Goal: Information Seeking & Learning: Obtain resource

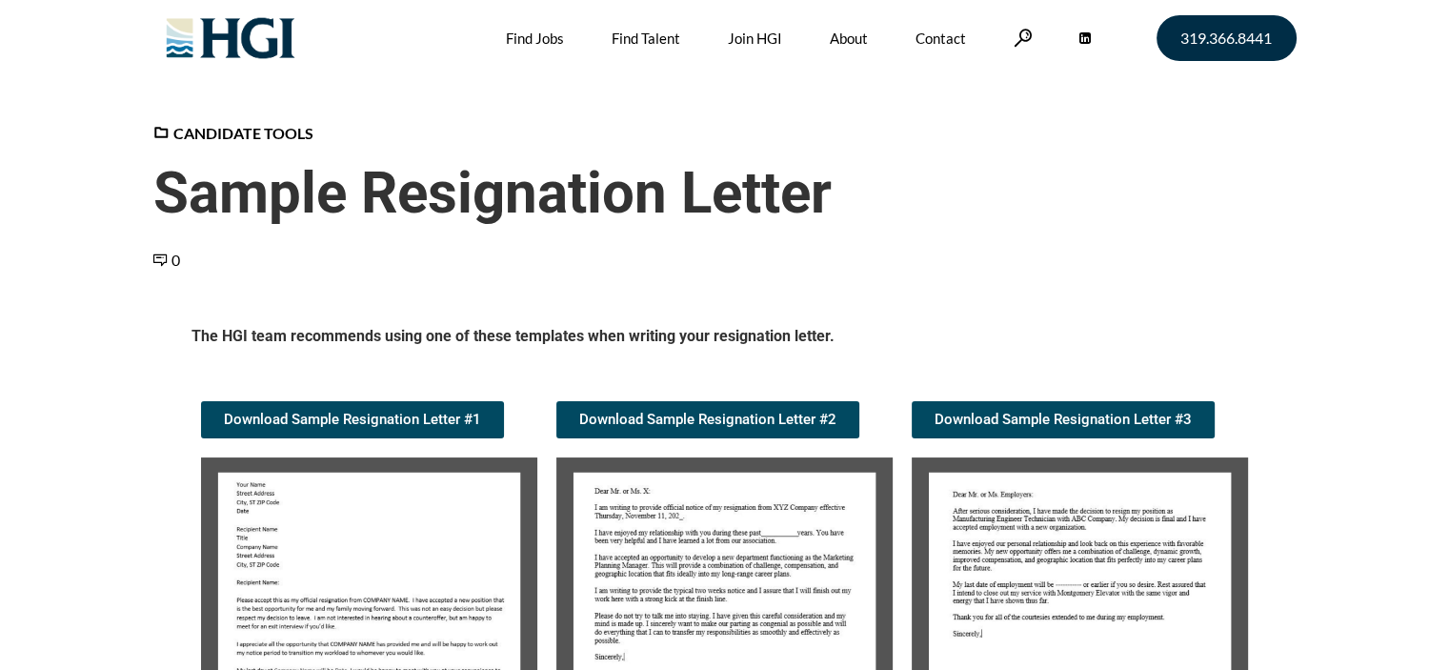
click at [342, 553] on img at bounding box center [369, 615] width 336 height 316
click at [415, 632] on img at bounding box center [369, 615] width 336 height 316
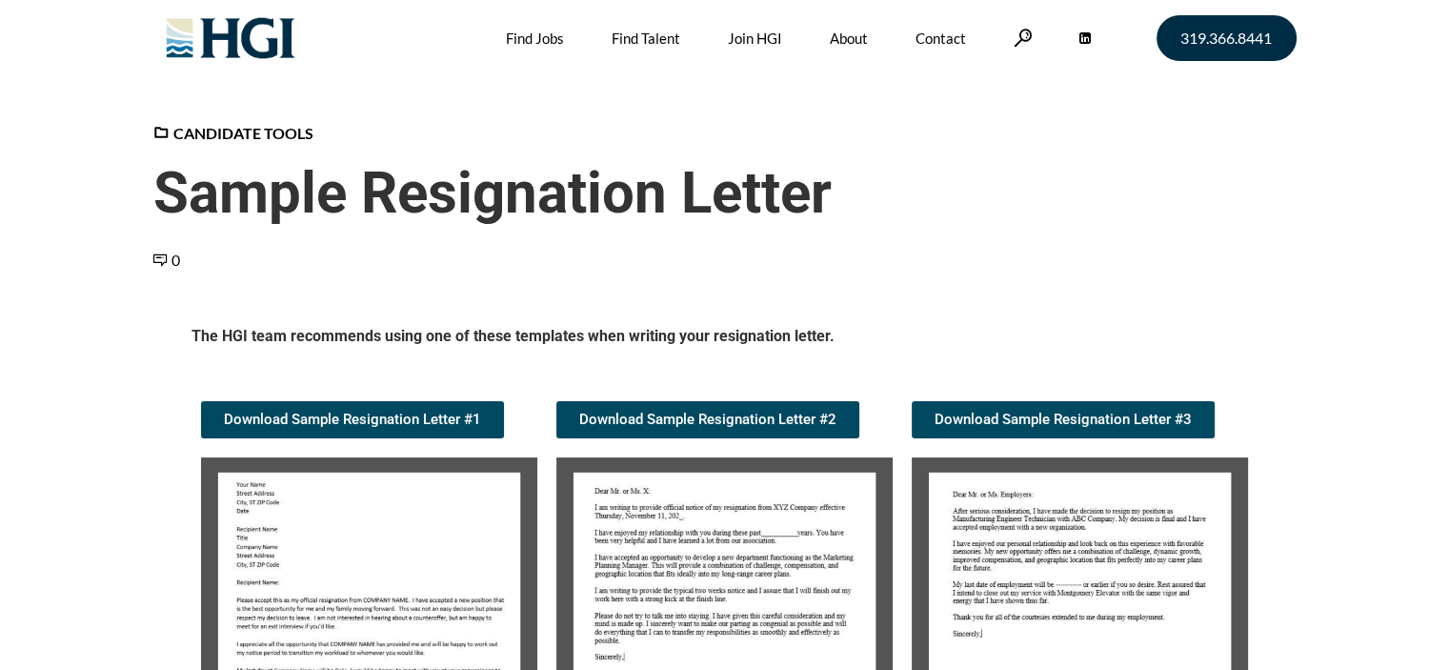
click at [415, 632] on img at bounding box center [369, 615] width 336 height 316
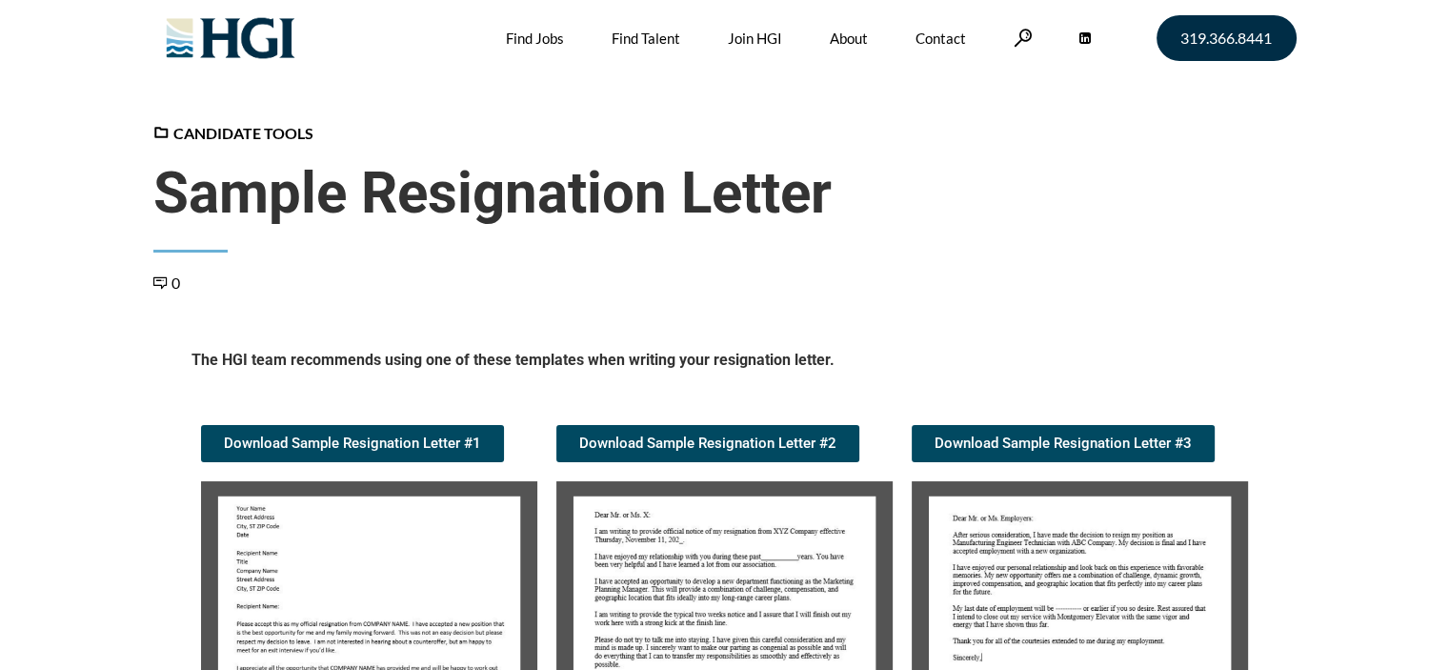
click at [415, 632] on img at bounding box center [369, 639] width 336 height 316
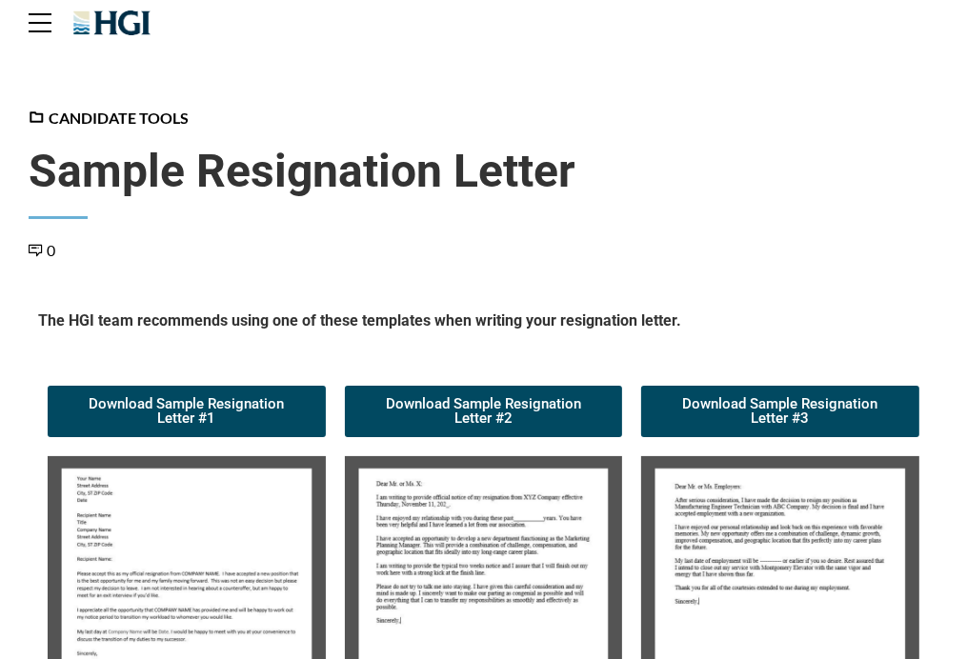
click at [203, 536] on img at bounding box center [187, 586] width 278 height 261
